Goal: Task Accomplishment & Management: Manage account settings

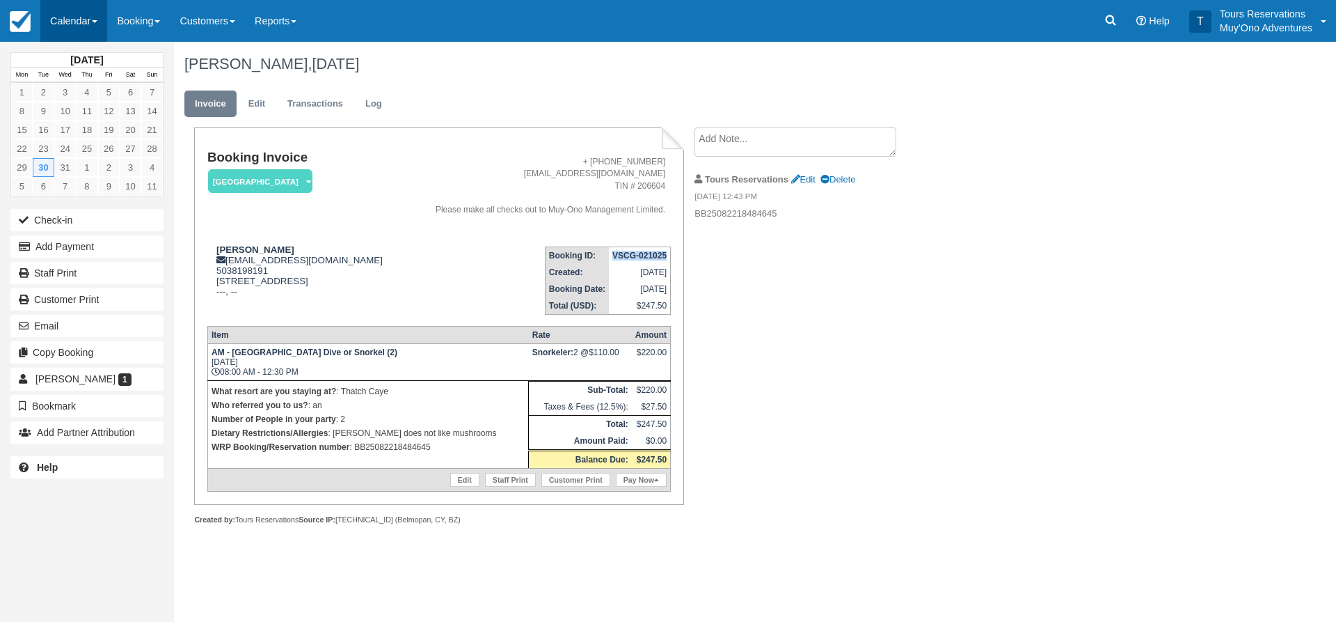
click at [69, 11] on link "Calendar" at bounding box center [73, 21] width 67 height 42
click at [68, 127] on link "Inventory" at bounding box center [96, 118] width 110 height 29
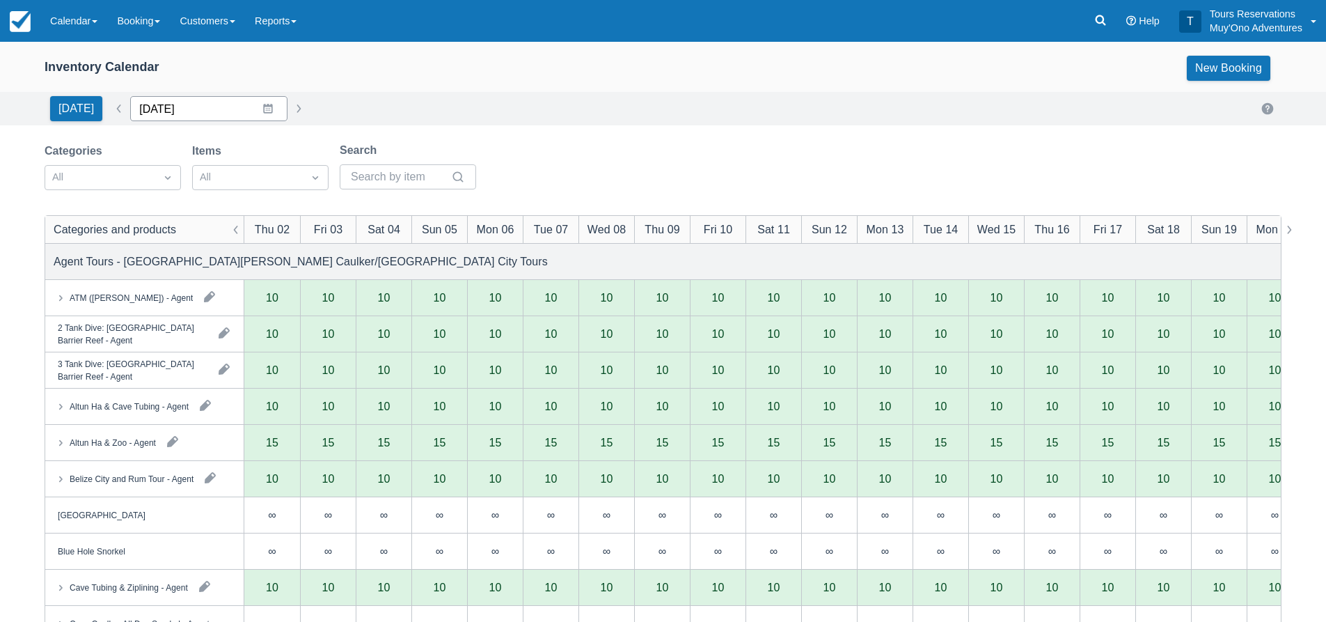
click at [178, 105] on input "[DATE]" at bounding box center [208, 108] width 157 height 25
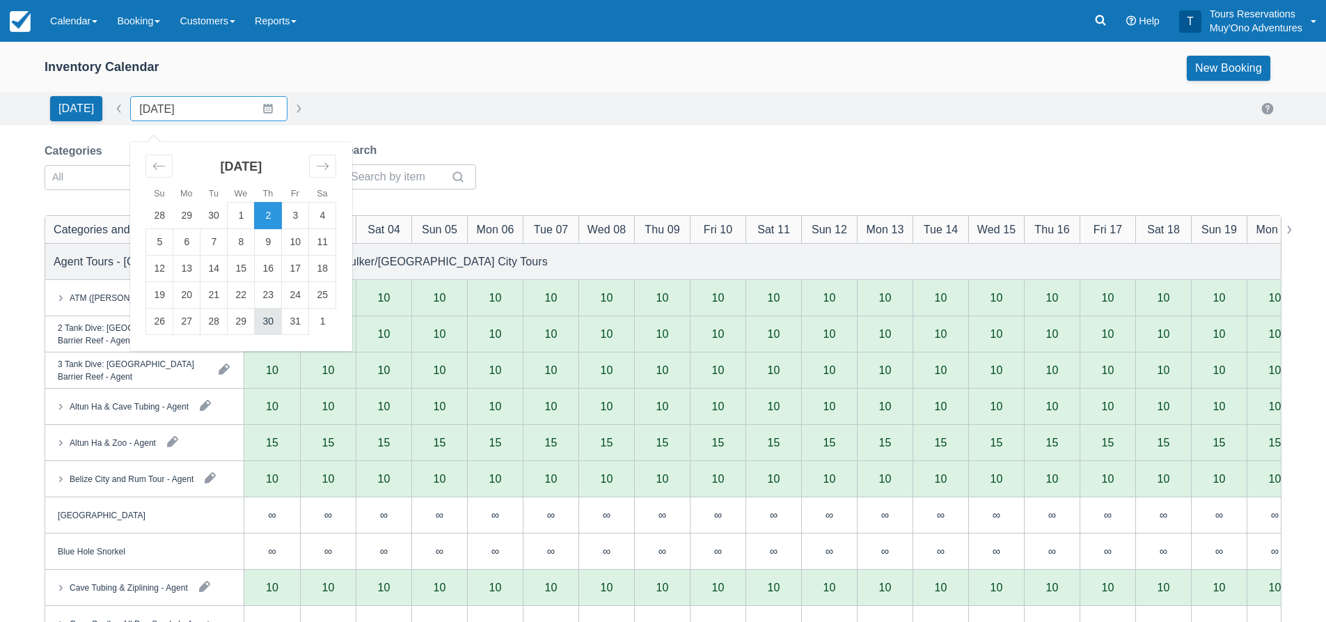
click at [259, 324] on td "30" at bounding box center [268, 321] width 27 height 26
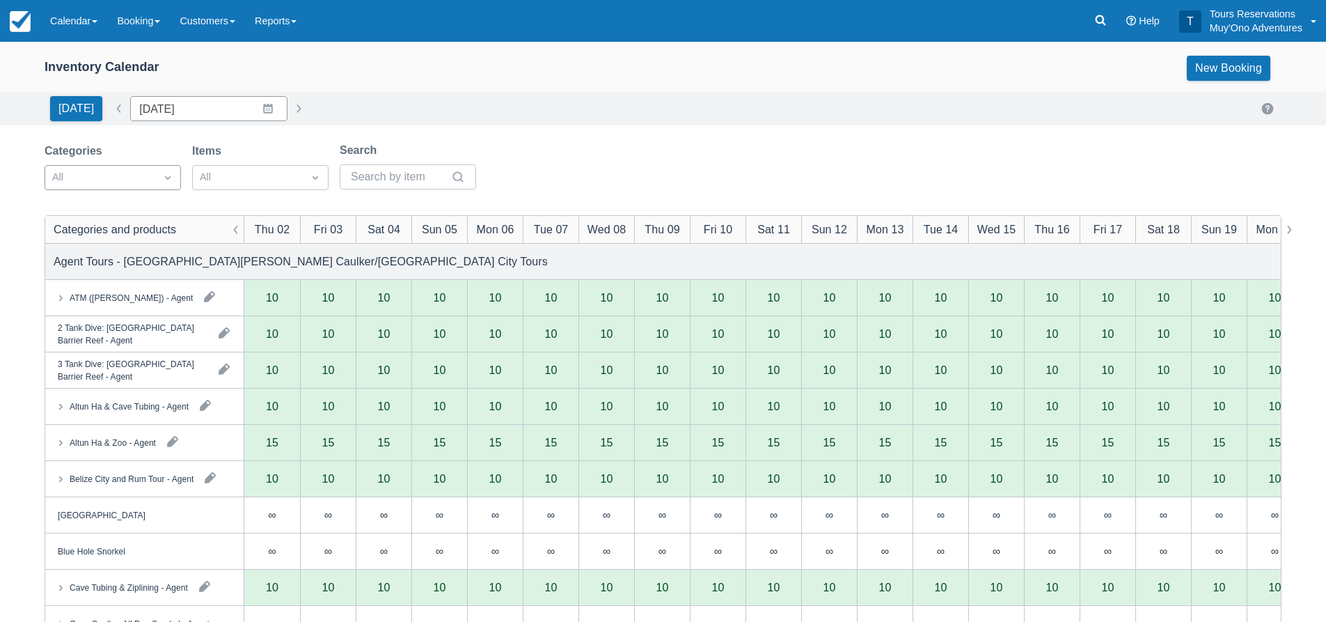
click at [148, 184] on div "All" at bounding box center [100, 177] width 110 height 22
type input "[DATE]"
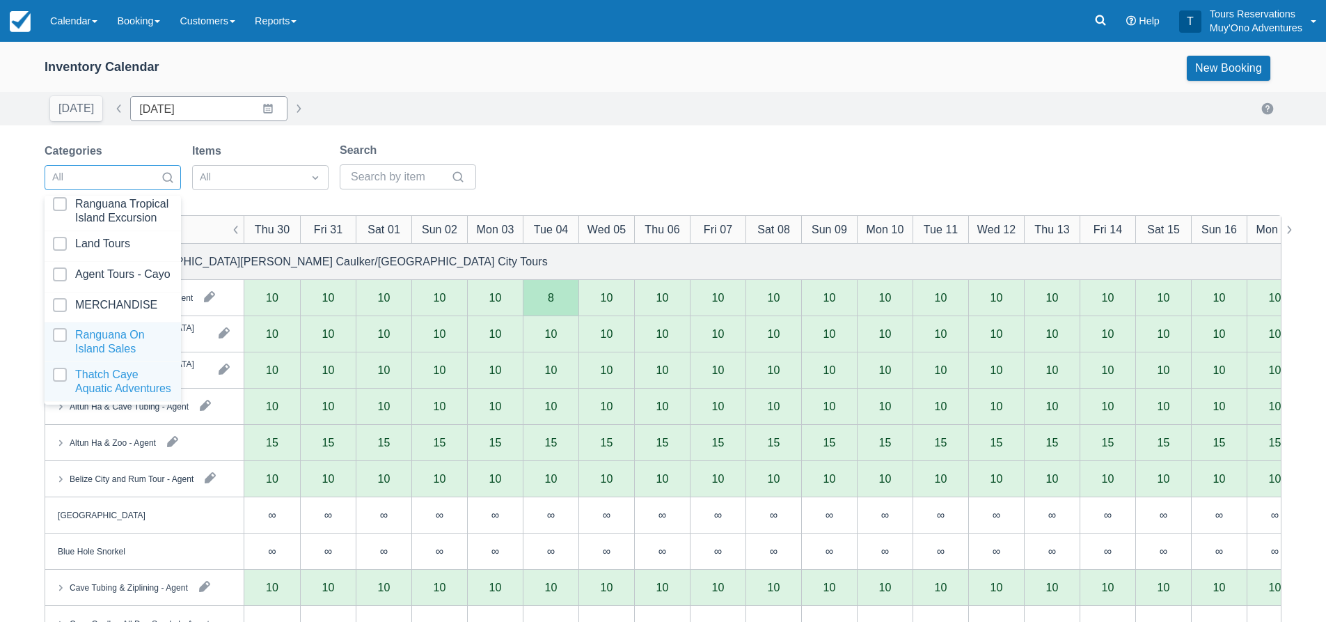
scroll to position [142, 0]
click at [96, 367] on div at bounding box center [113, 381] width 120 height 28
click at [128, 177] on div at bounding box center [100, 177] width 96 height 18
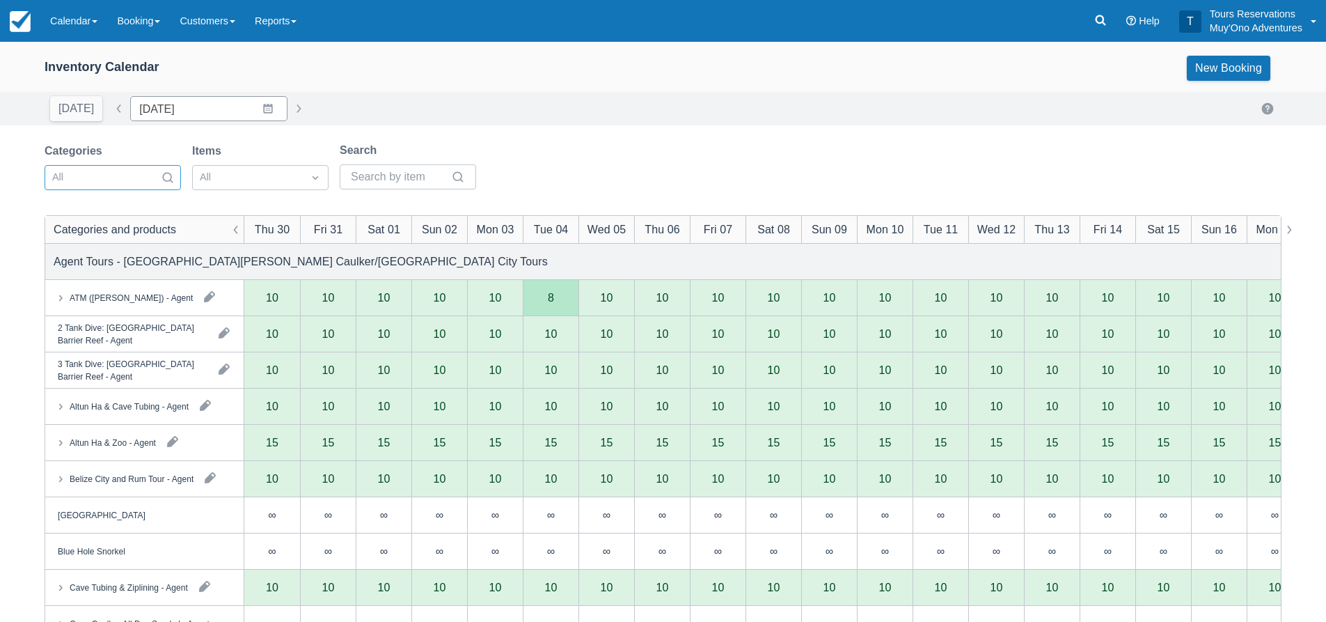
click at [122, 180] on div at bounding box center [100, 177] width 96 height 18
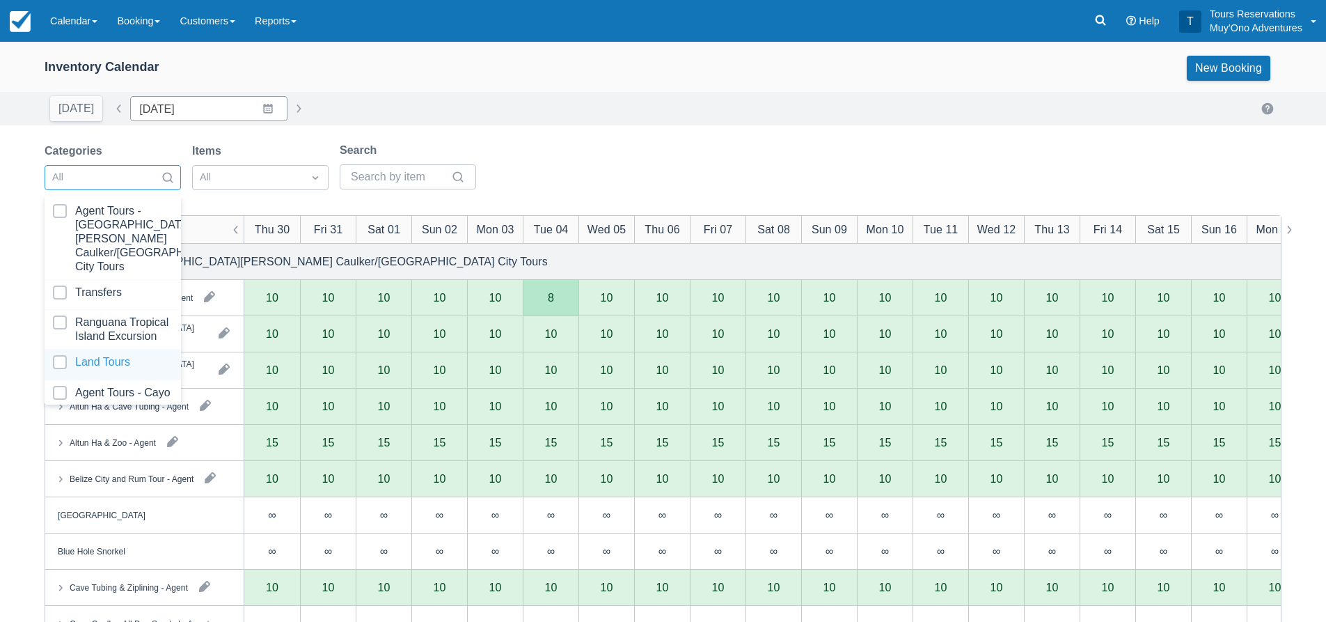
click at [91, 370] on div at bounding box center [113, 364] width 120 height 19
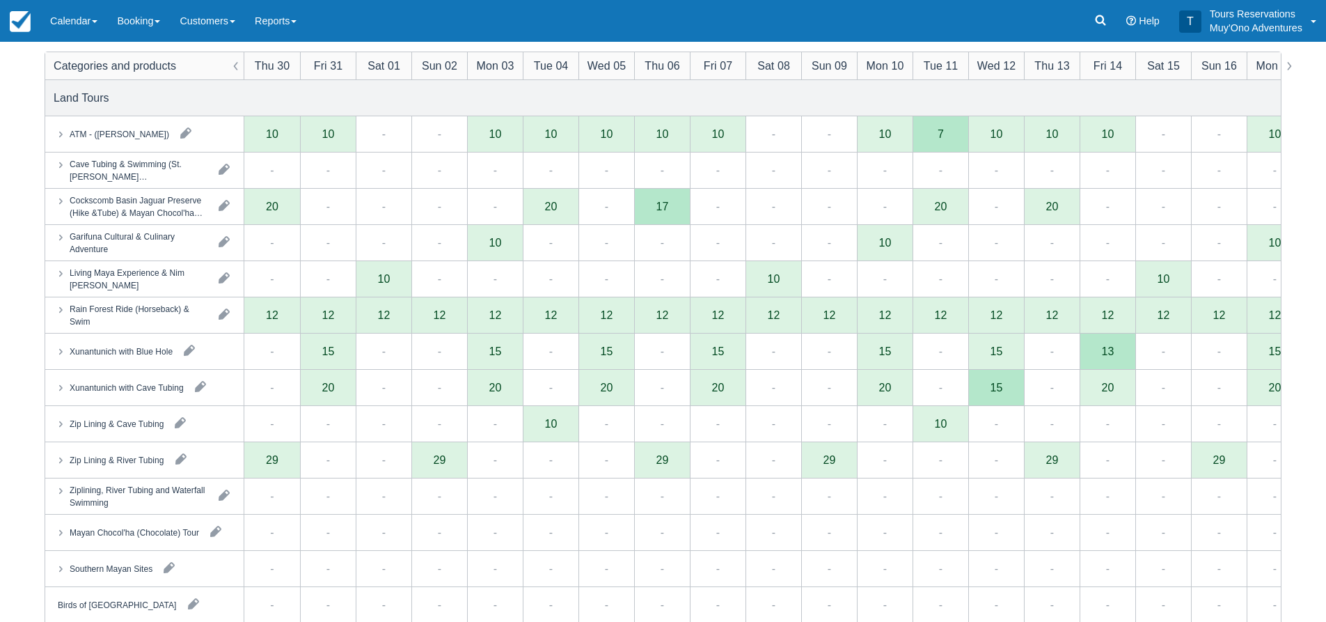
scroll to position [139, 0]
